Goal: Find contact information: Find contact information

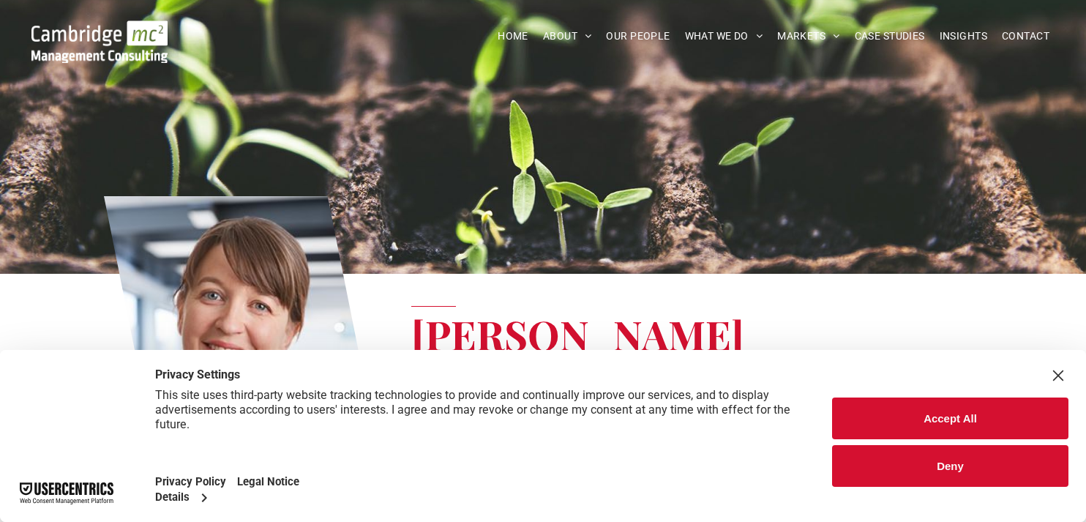
click at [881, 462] on button "Deny" at bounding box center [950, 466] width 236 height 42
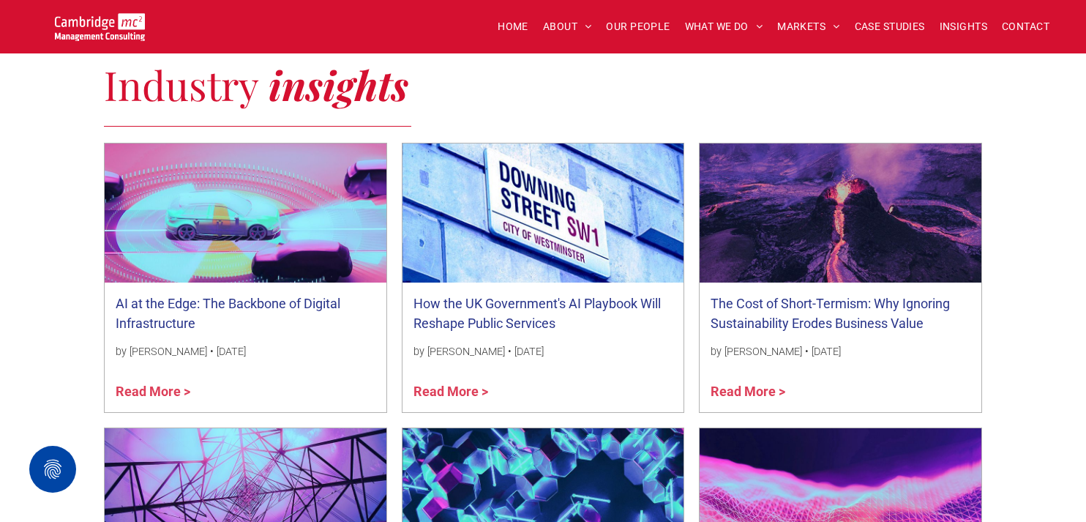
scroll to position [884, 0]
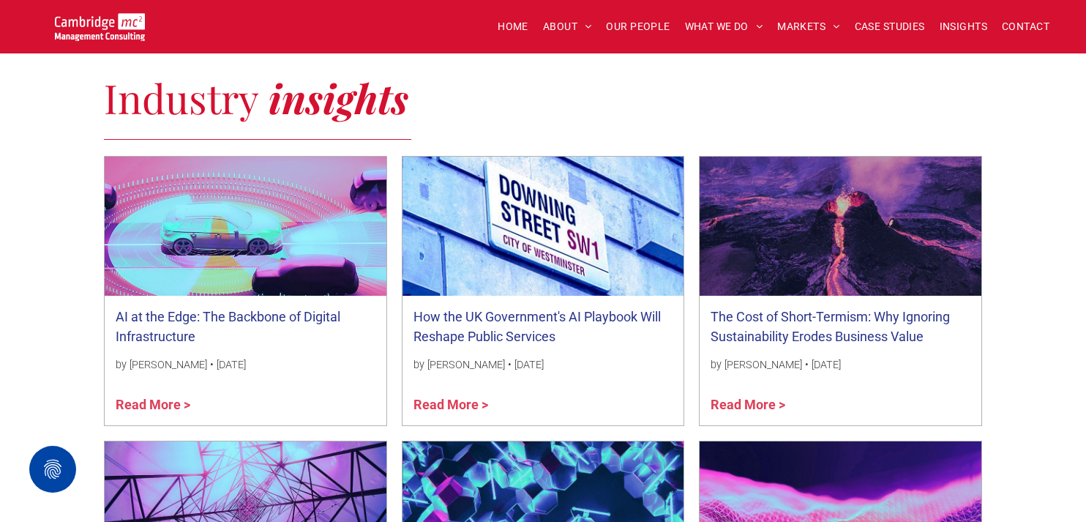
click at [263, 313] on link "AI at the Edge: The Backbone of Digital Infrastructure" at bounding box center [246, 327] width 260 height 40
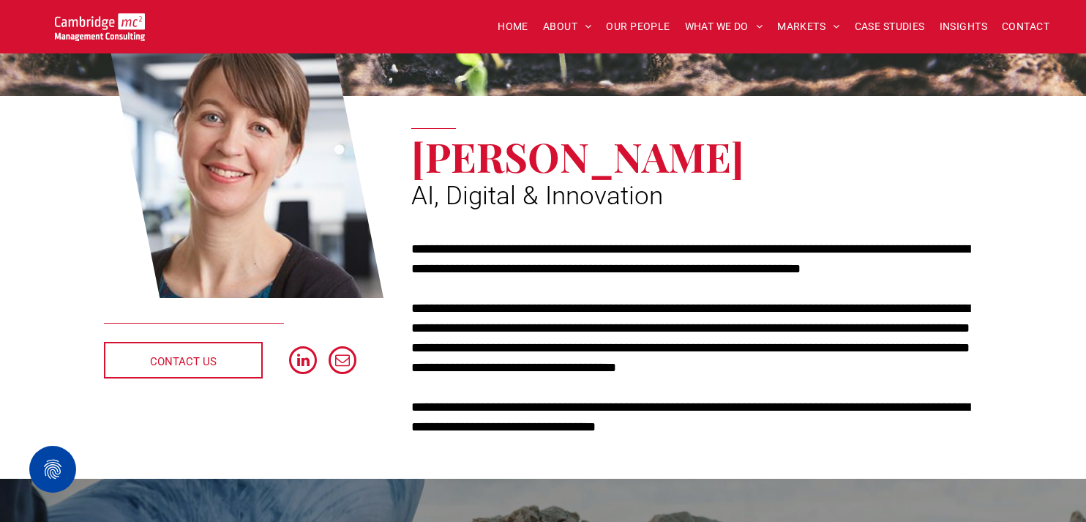
scroll to position [188, 0]
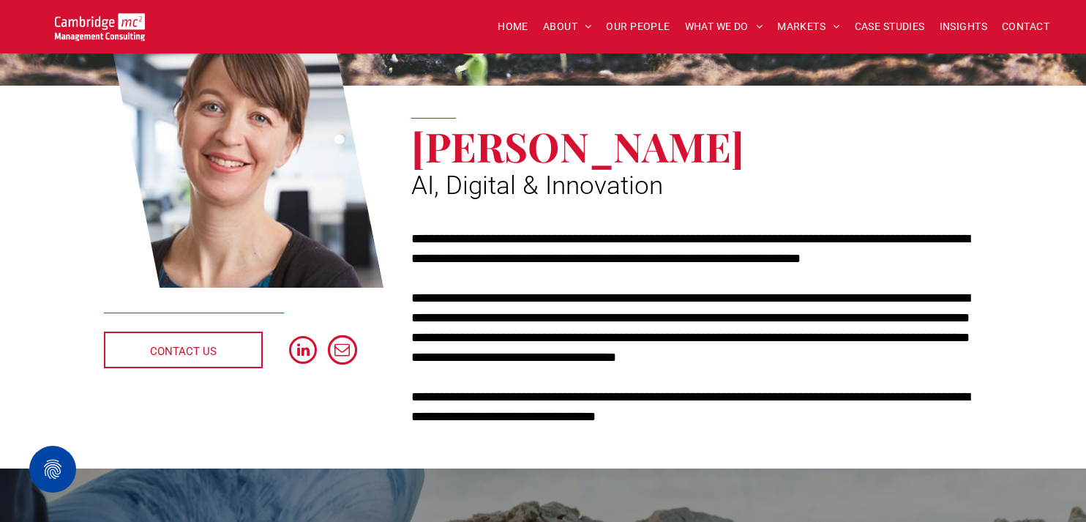
click at [345, 348] on span "email" at bounding box center [342, 349] width 29 height 29
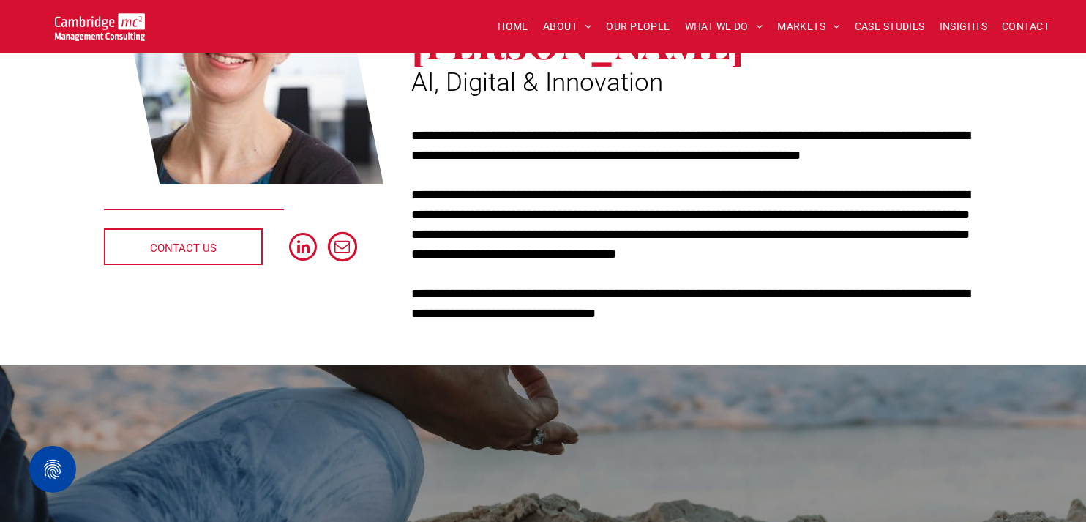
scroll to position [301, 0]
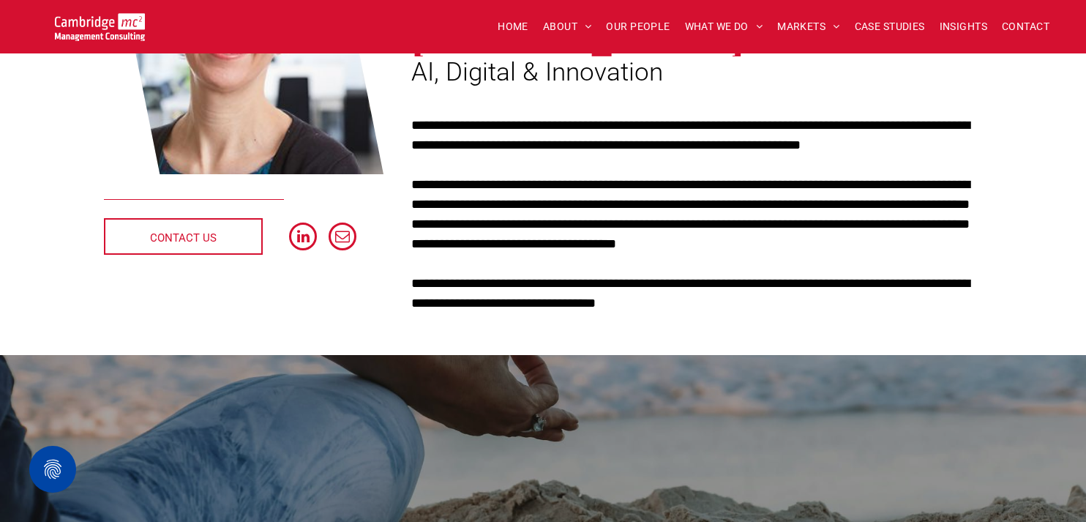
drag, startPoint x: 342, startPoint y: 351, endPoint x: 244, endPoint y: 4, distance: 360.2
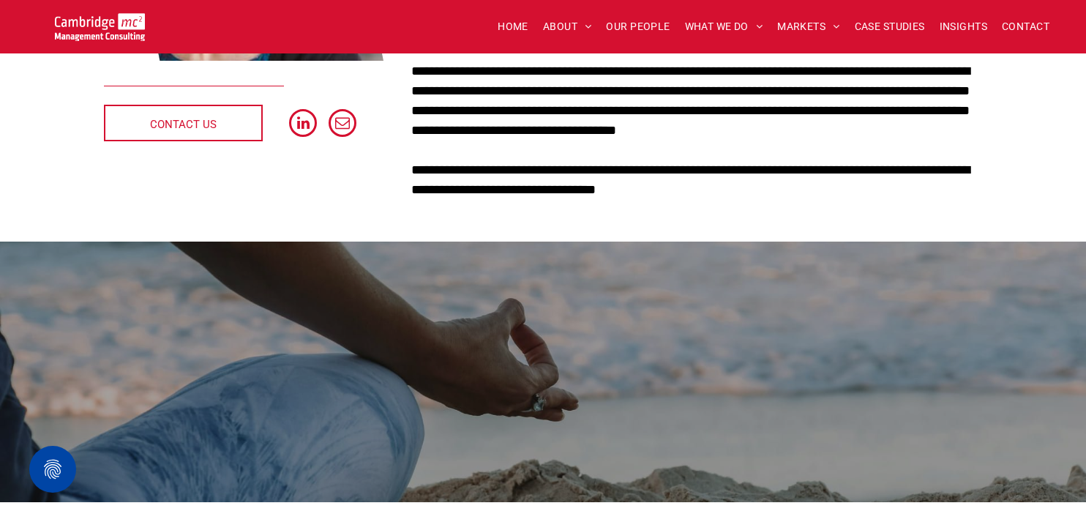
scroll to position [416, 0]
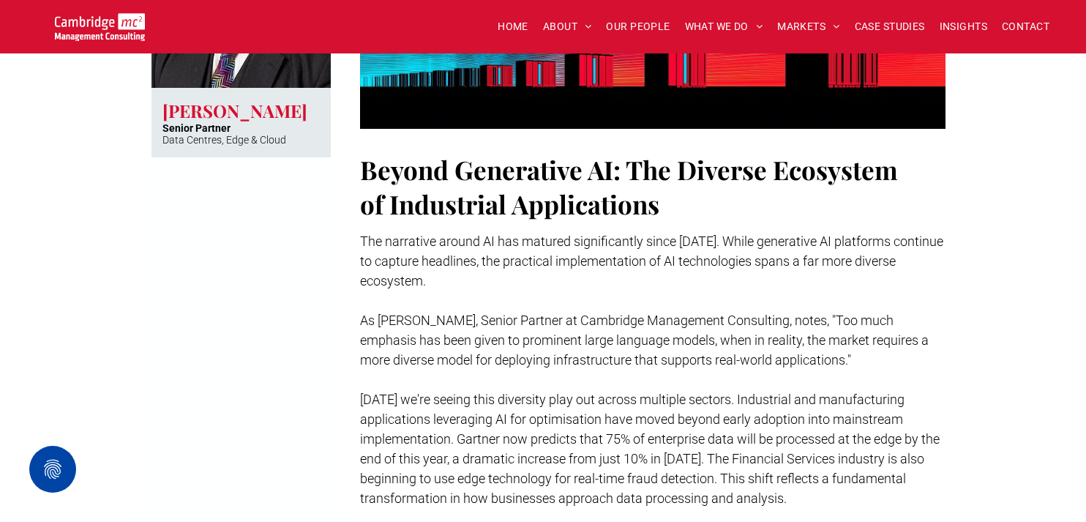
scroll to position [889, 0]
